Goal: Task Accomplishment & Management: Use online tool/utility

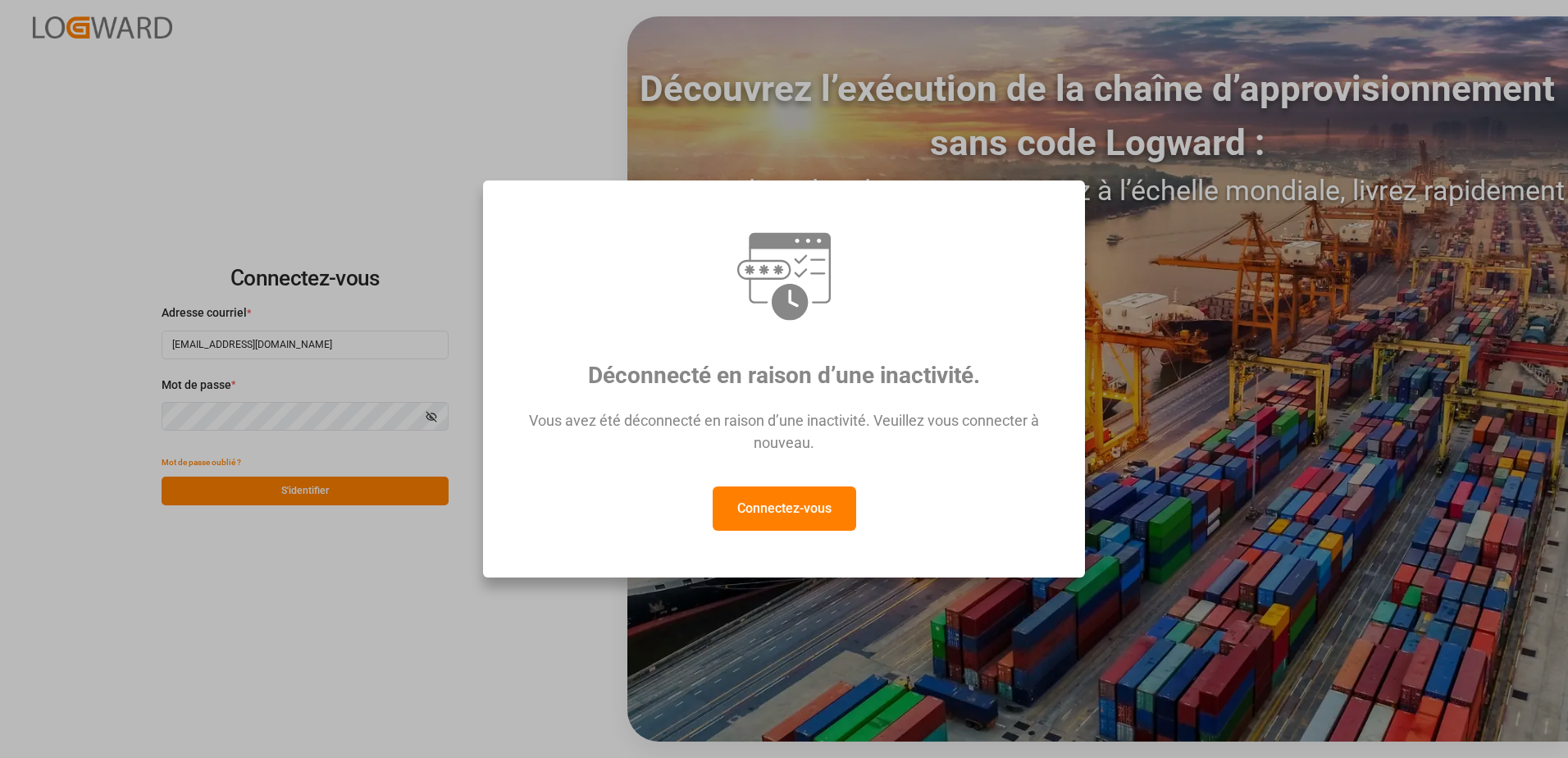
click at [803, 497] on button "Connectez-vous" at bounding box center [784, 508] width 143 height 45
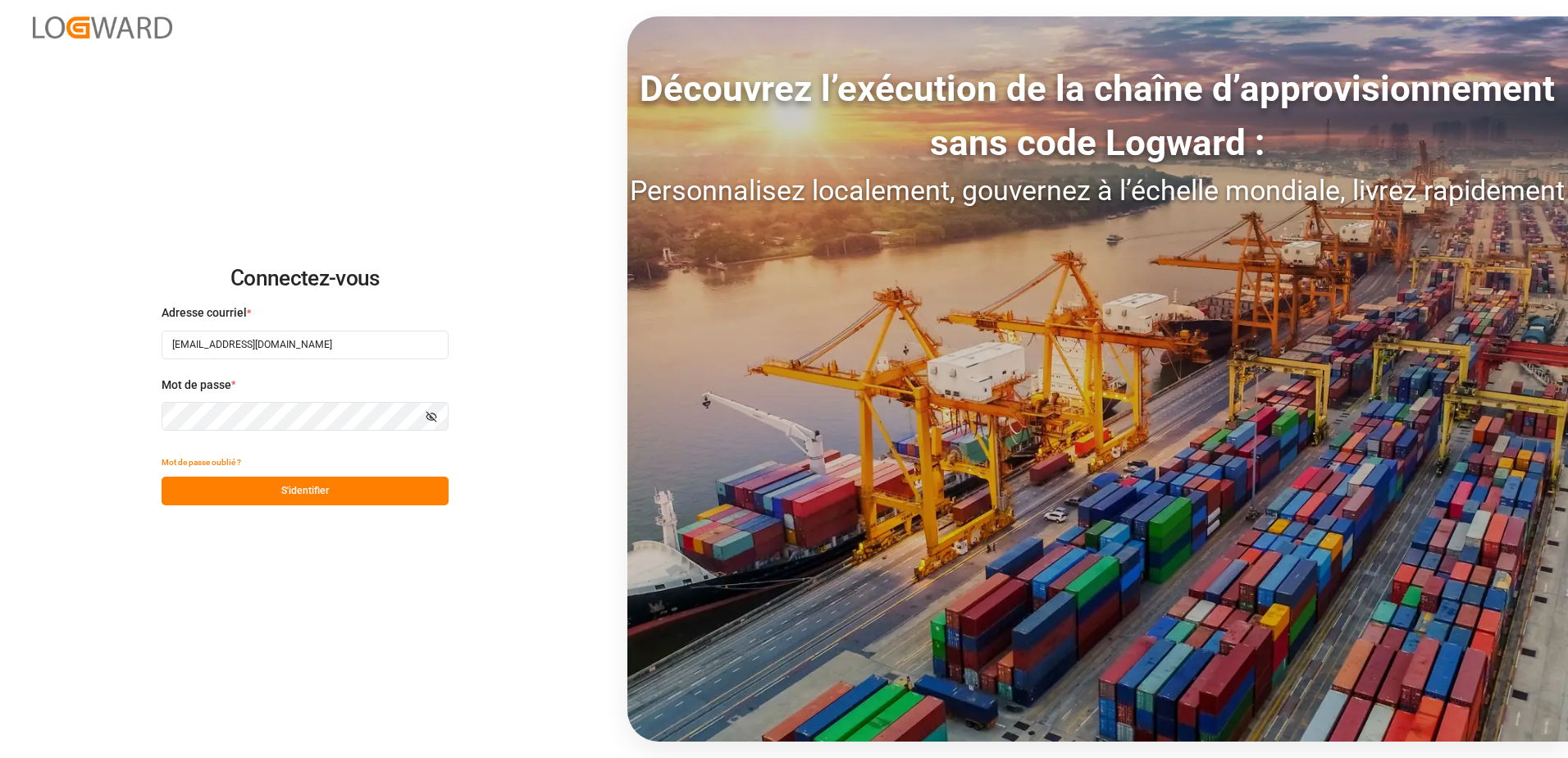
click at [415, 499] on button "S'identifier" at bounding box center [305, 491] width 287 height 29
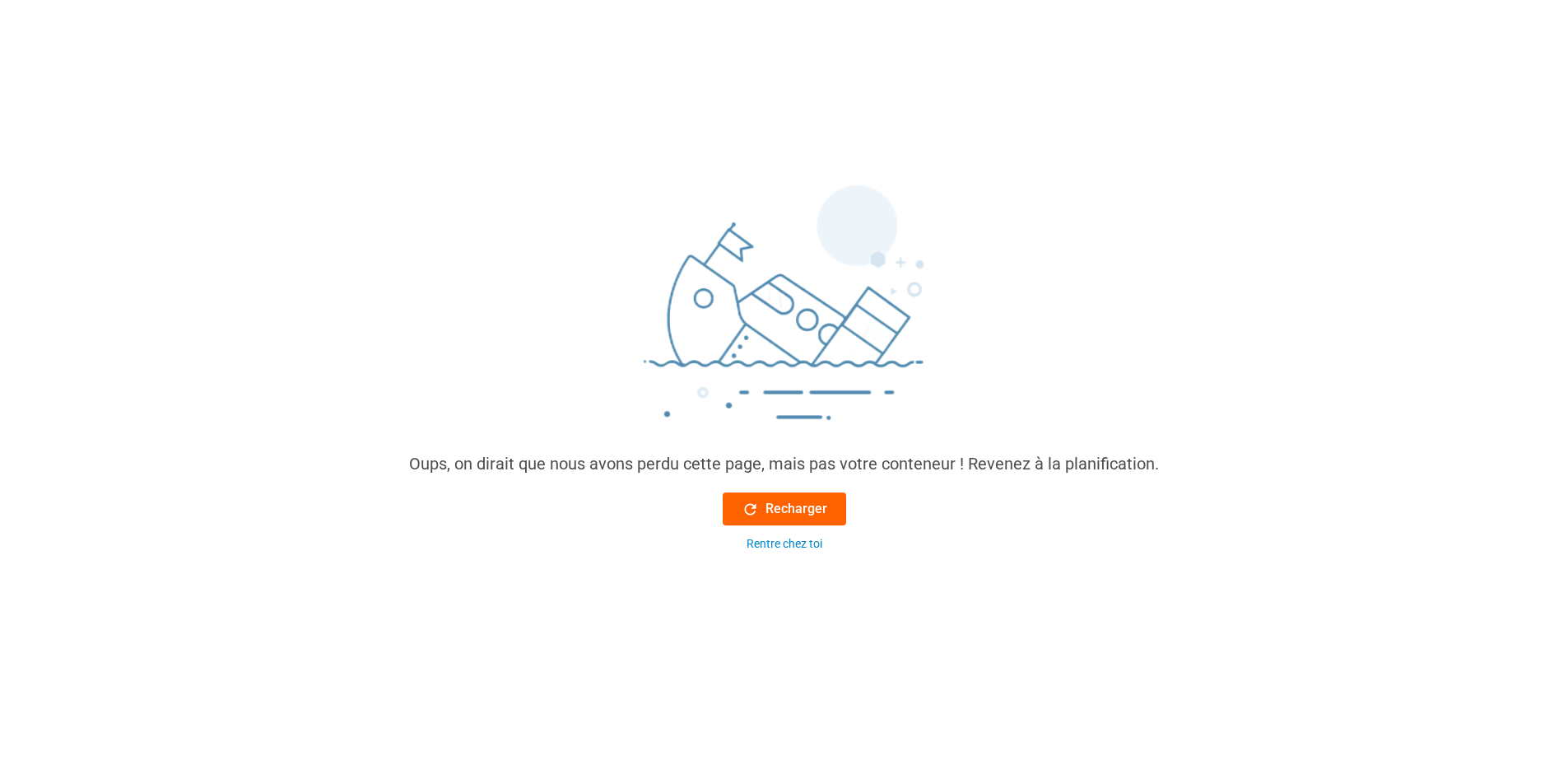
click at [806, 505] on font "Recharger" at bounding box center [797, 509] width 62 height 20
click at [789, 514] on font "Recharger" at bounding box center [797, 509] width 62 height 20
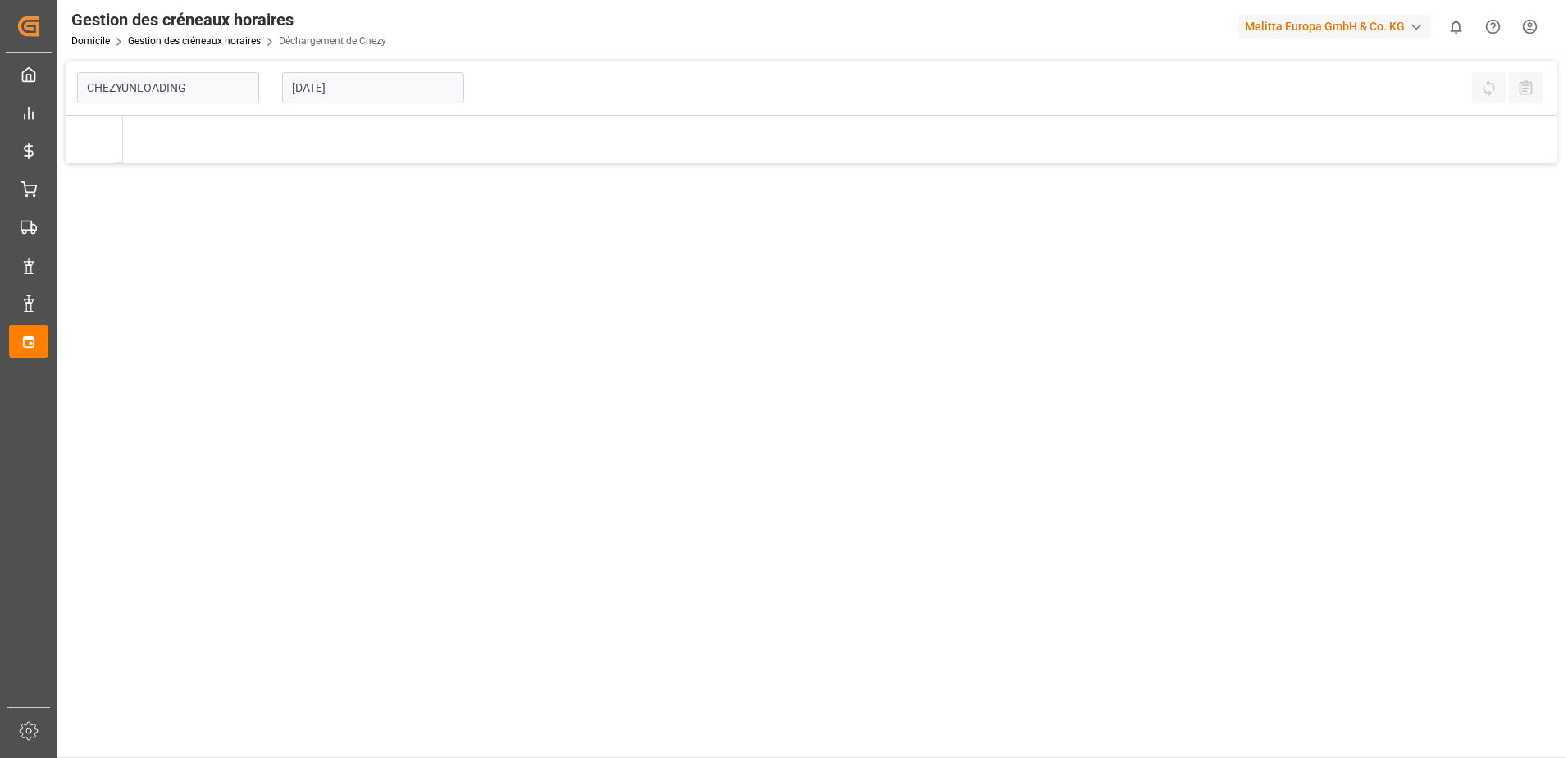
type input "Chezy Unloading"
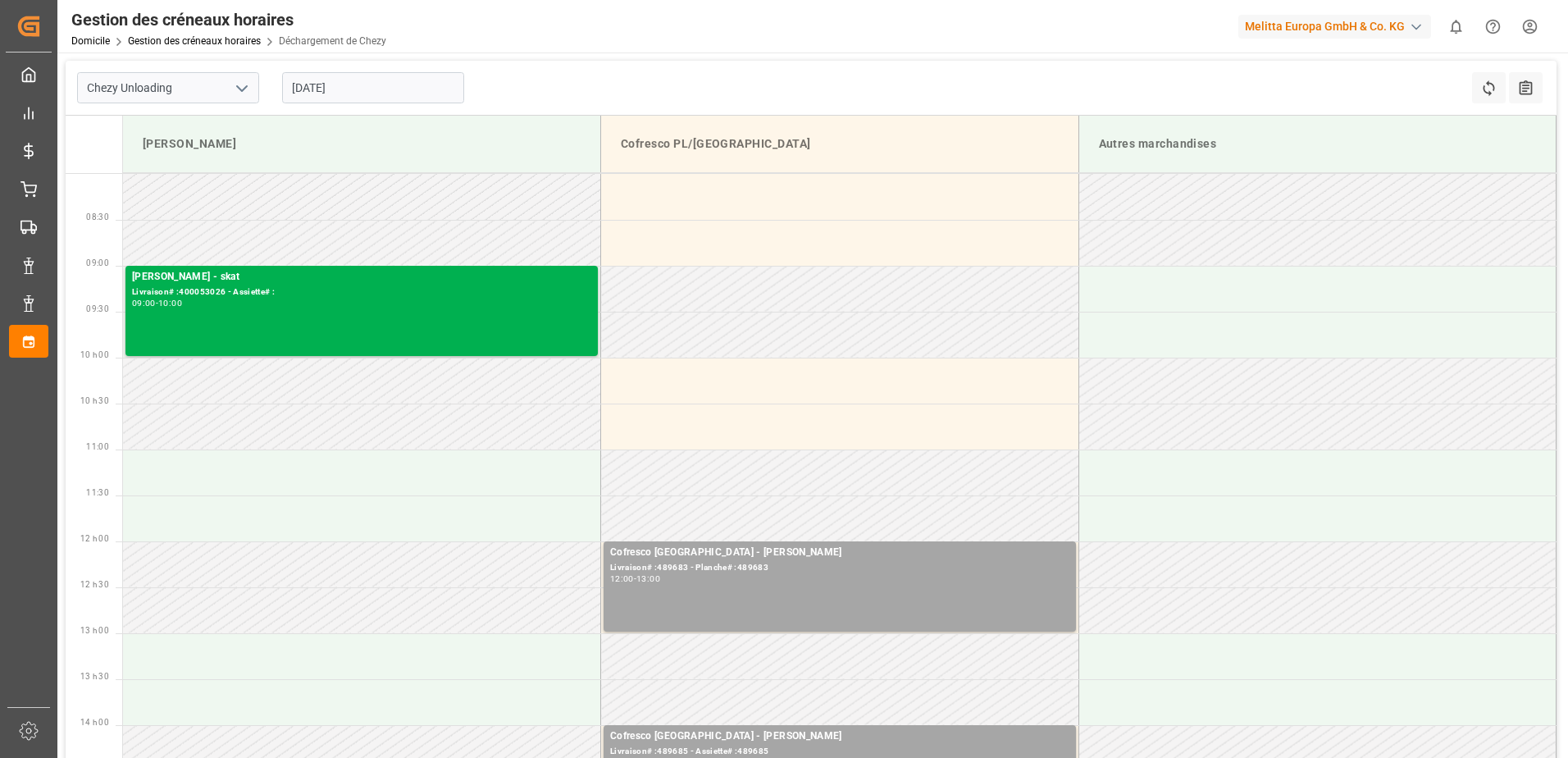
scroll to position [82, 0]
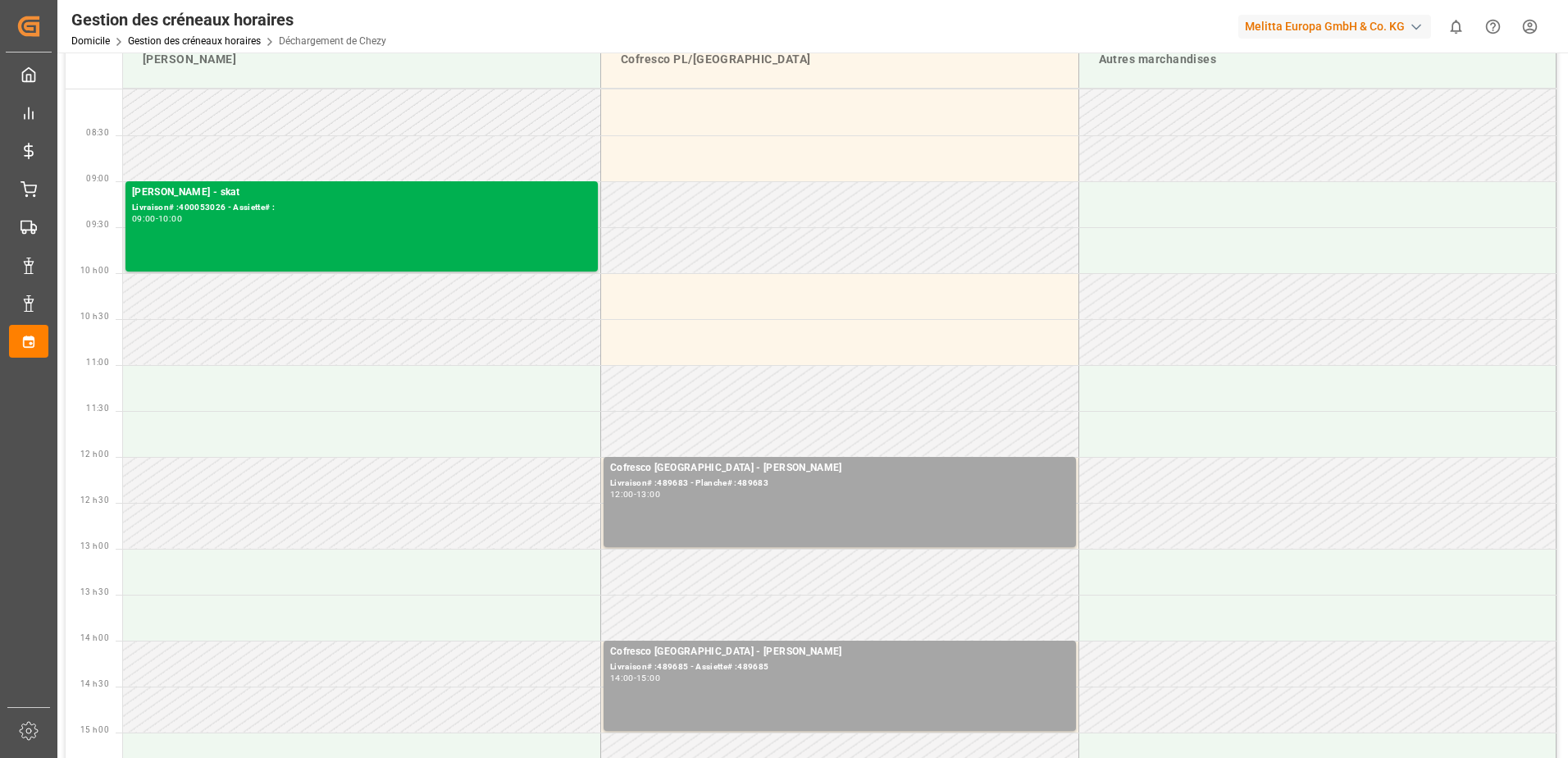
scroll to position [164, 0]
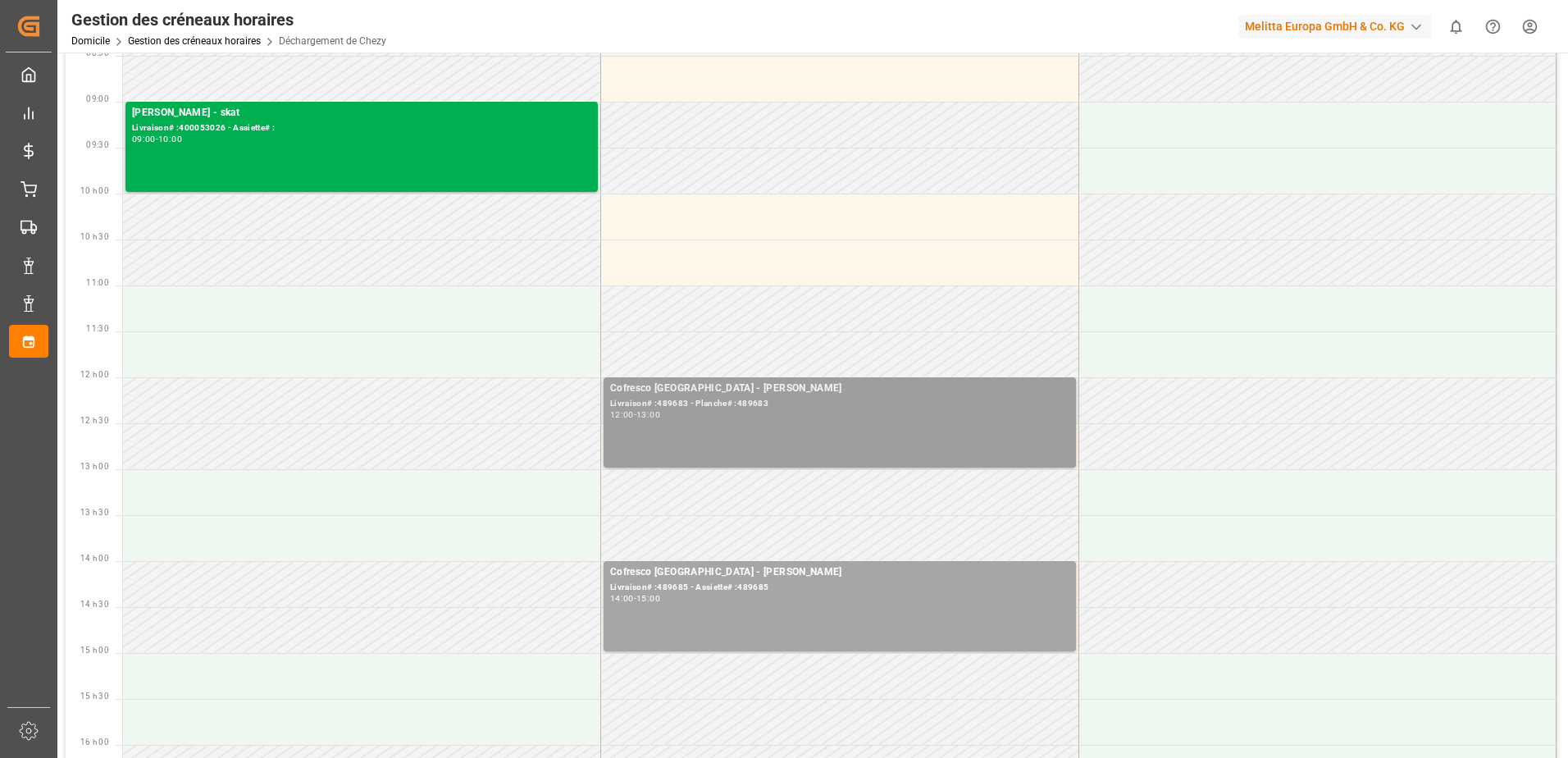
click at [974, 407] on div "Livraison# :489683 - Planche# :489683" at bounding box center [840, 403] width 459 height 14
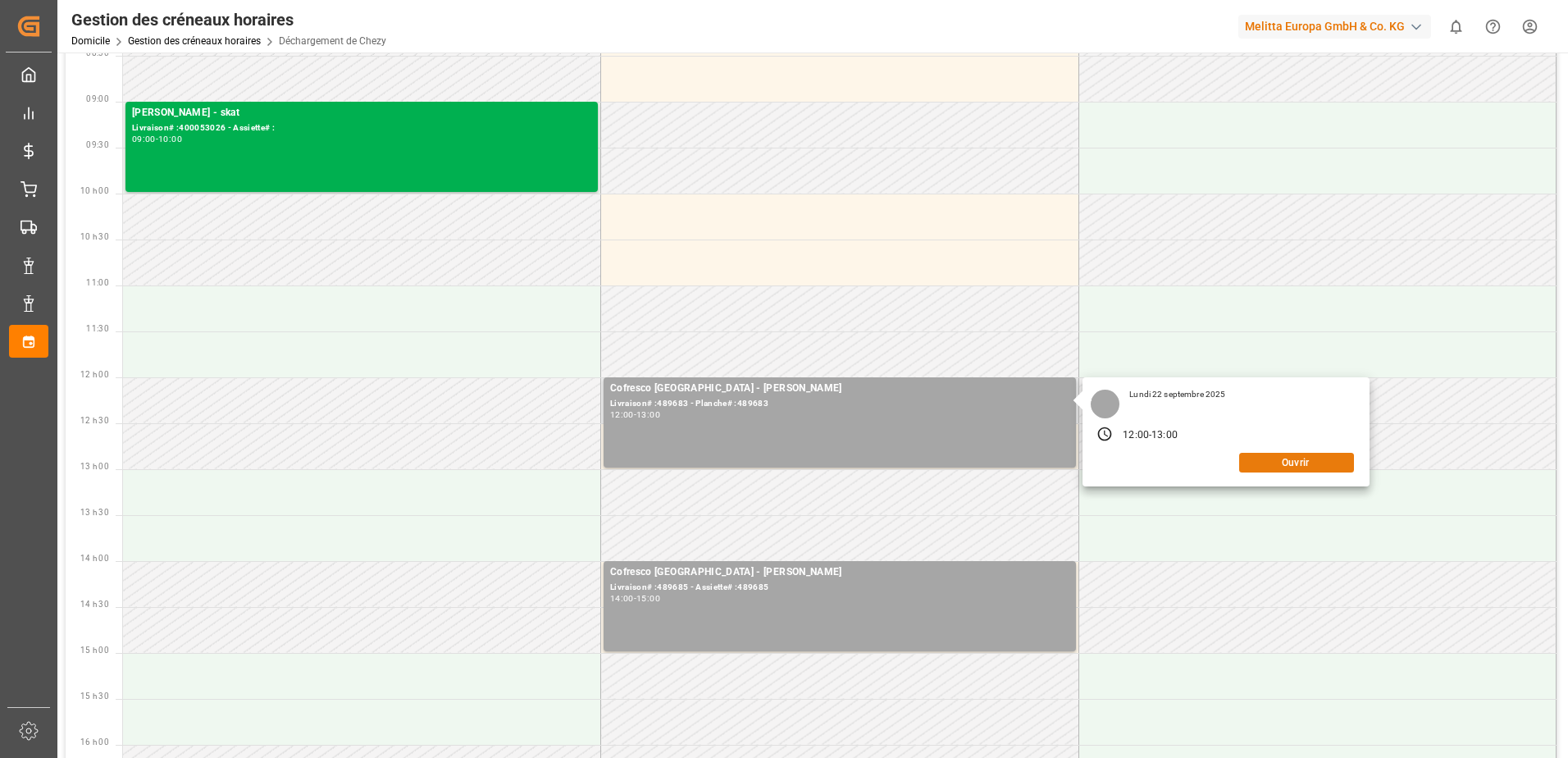
click at [1289, 464] on button "Ouvrir" at bounding box center [1297, 463] width 115 height 20
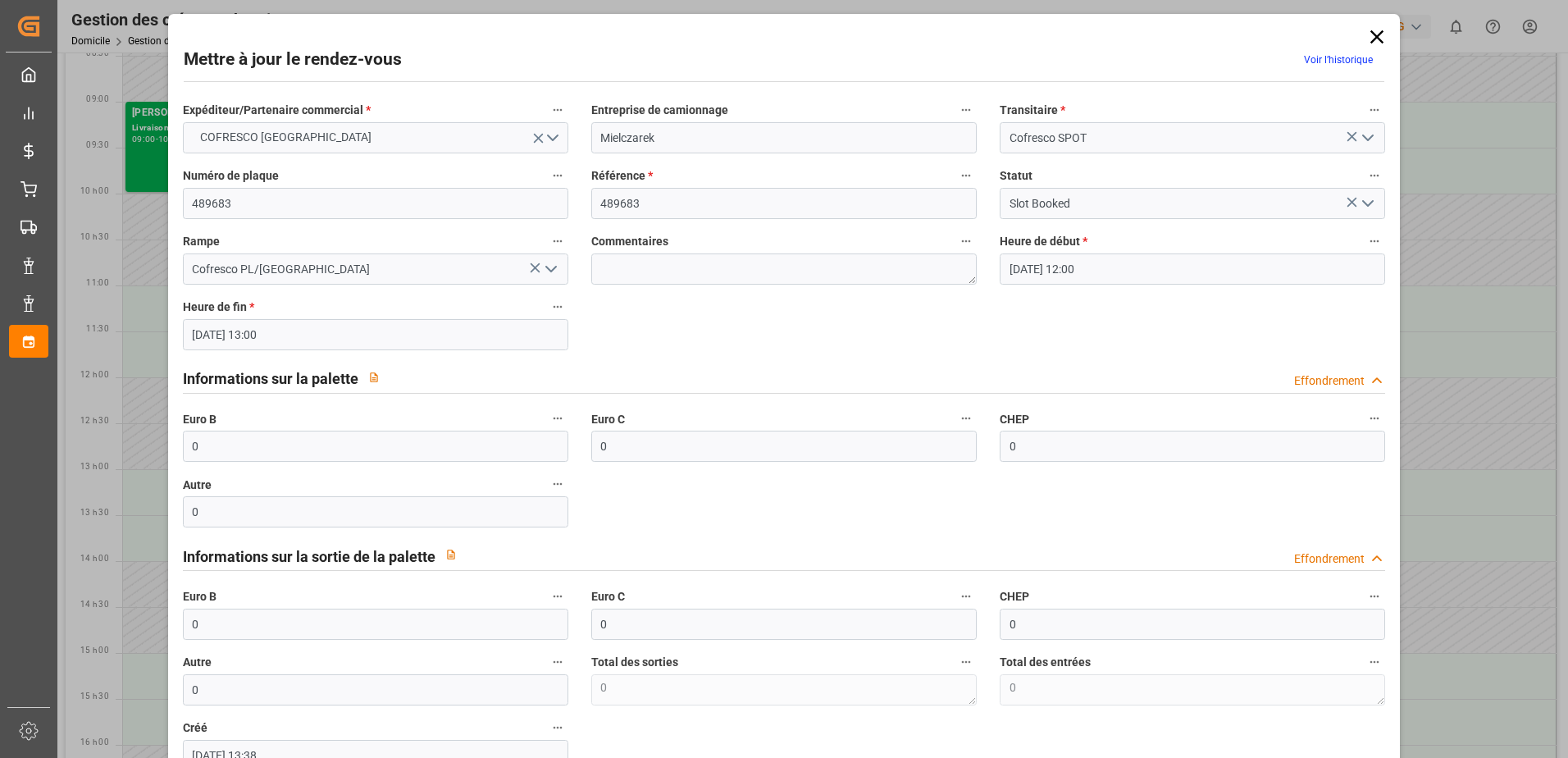
click at [1359, 205] on icon "Ouvrir le menu" at bounding box center [1368, 204] width 20 height 20
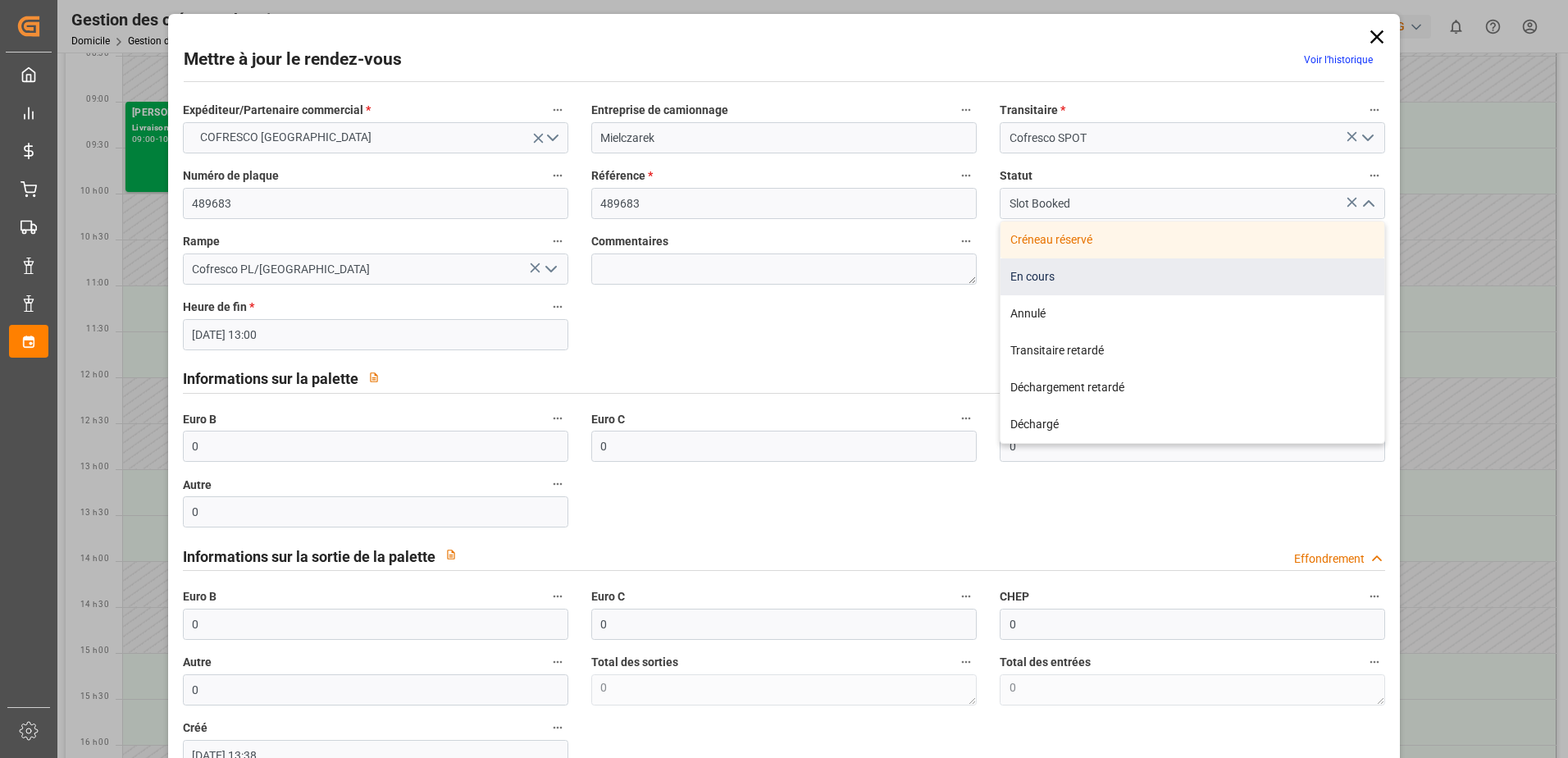
click at [1090, 283] on div "En cours" at bounding box center [1192, 276] width 384 height 37
type input "In Progress"
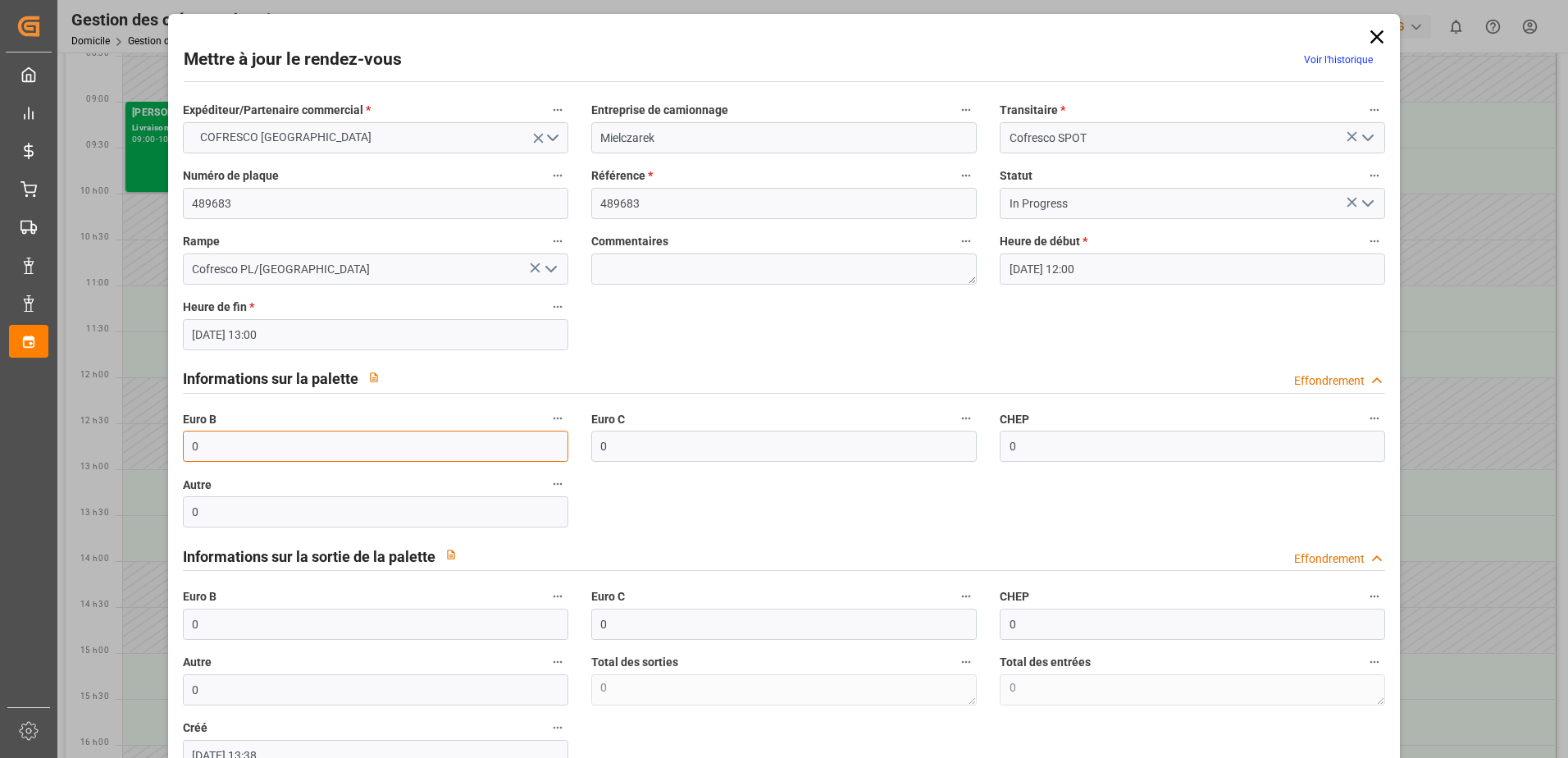
drag, startPoint x: 209, startPoint y: 443, endPoint x: 180, endPoint y: 446, distance: 29.2
click at [180, 446] on div "Euro B 0" at bounding box center [375, 434] width 408 height 66
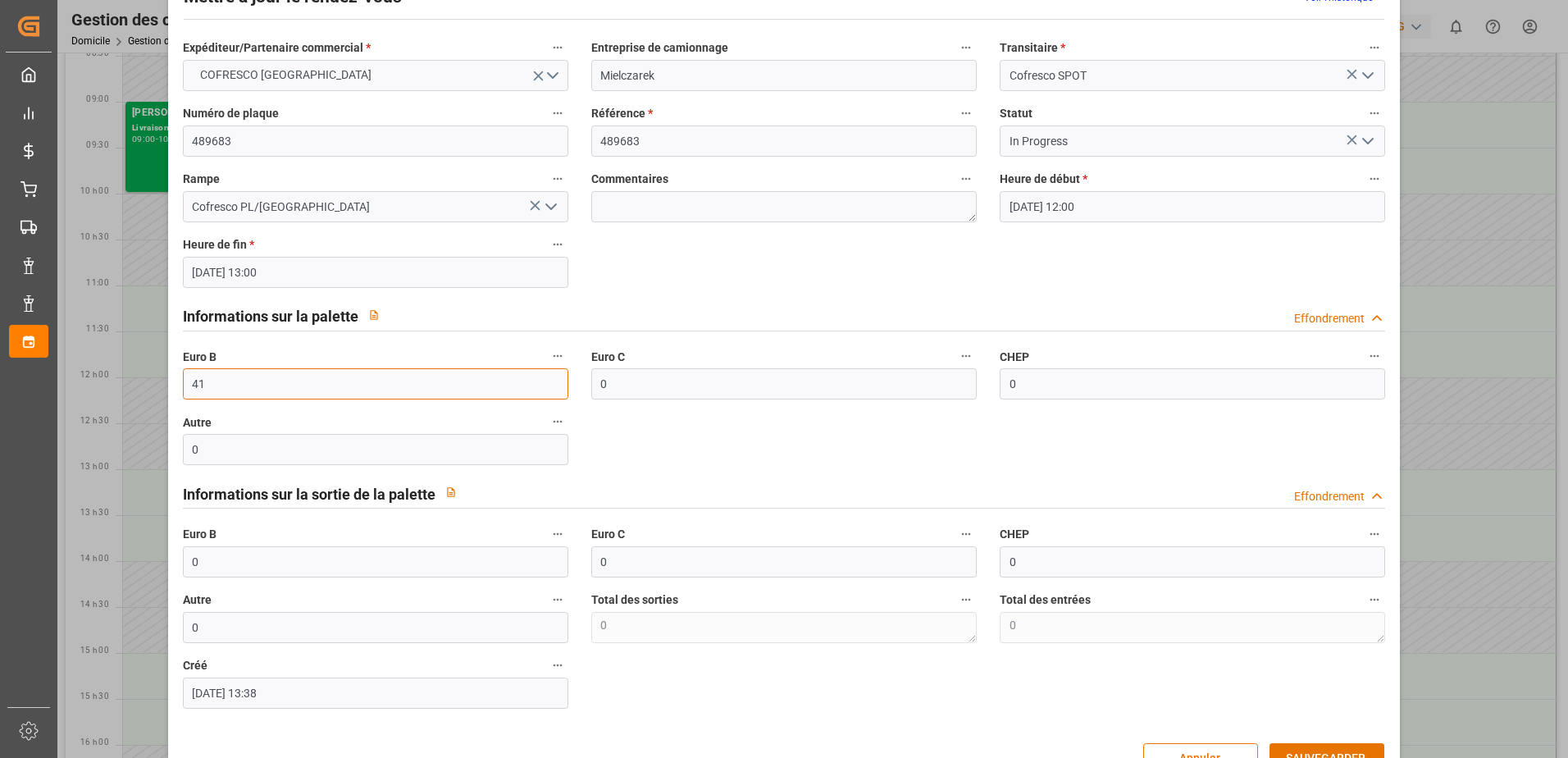
scroll to position [108, 0]
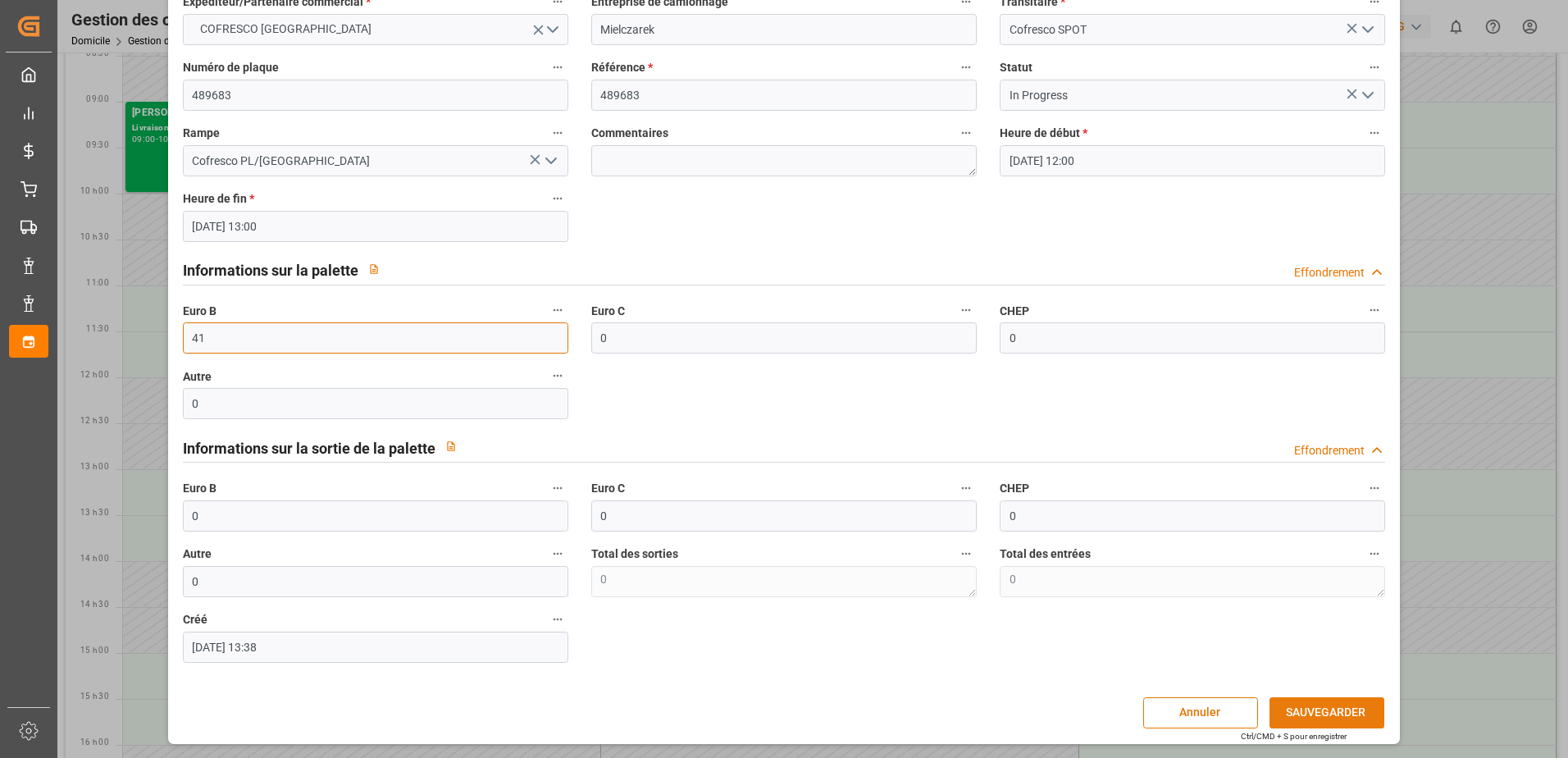
type input "41"
click at [1358, 711] on button "SAUVEGARDER" at bounding box center [1328, 712] width 115 height 31
